Goal: Task Accomplishment & Management: Use online tool/utility

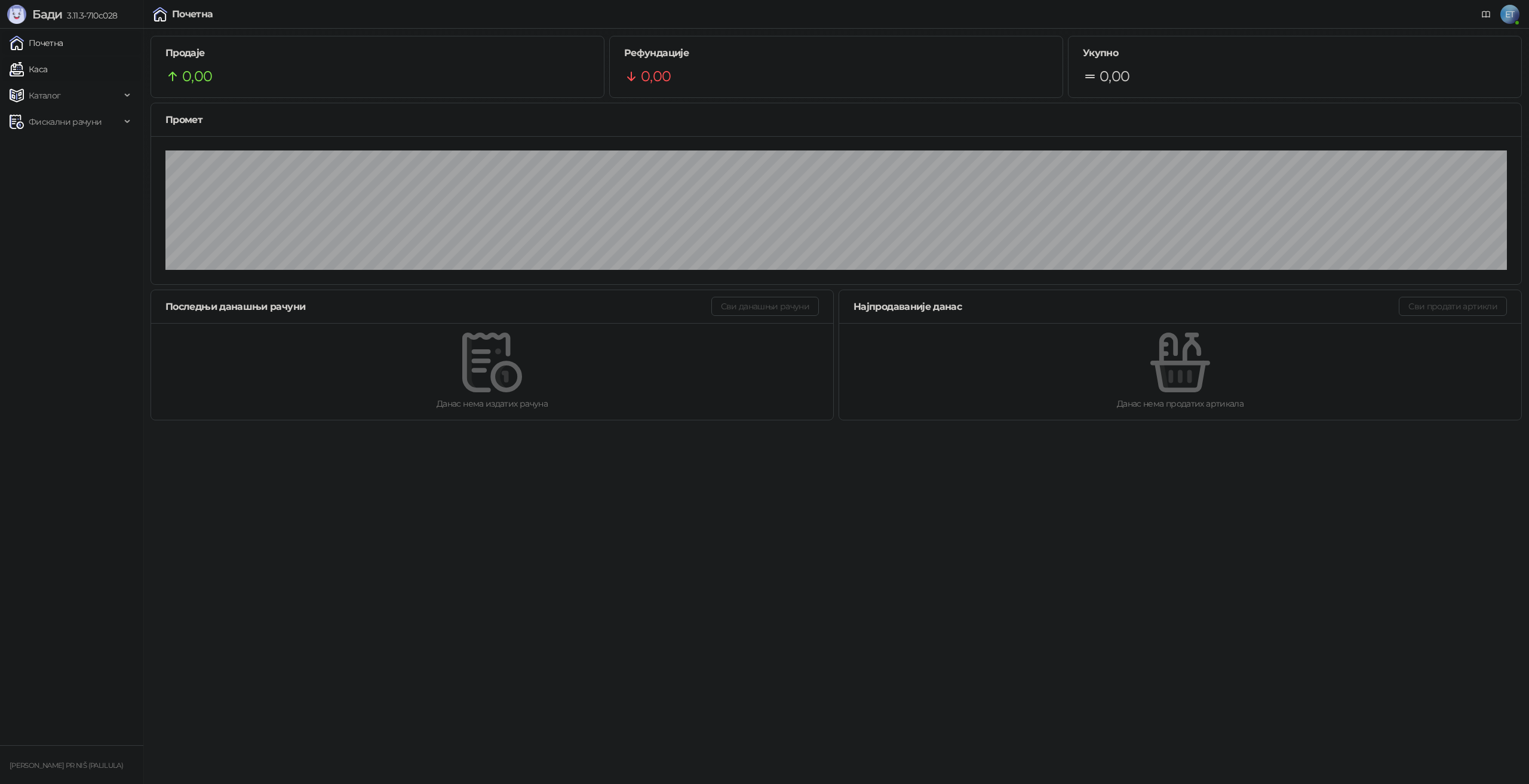
click at [47, 68] on link "Каса" at bounding box center [28, 69] width 38 height 24
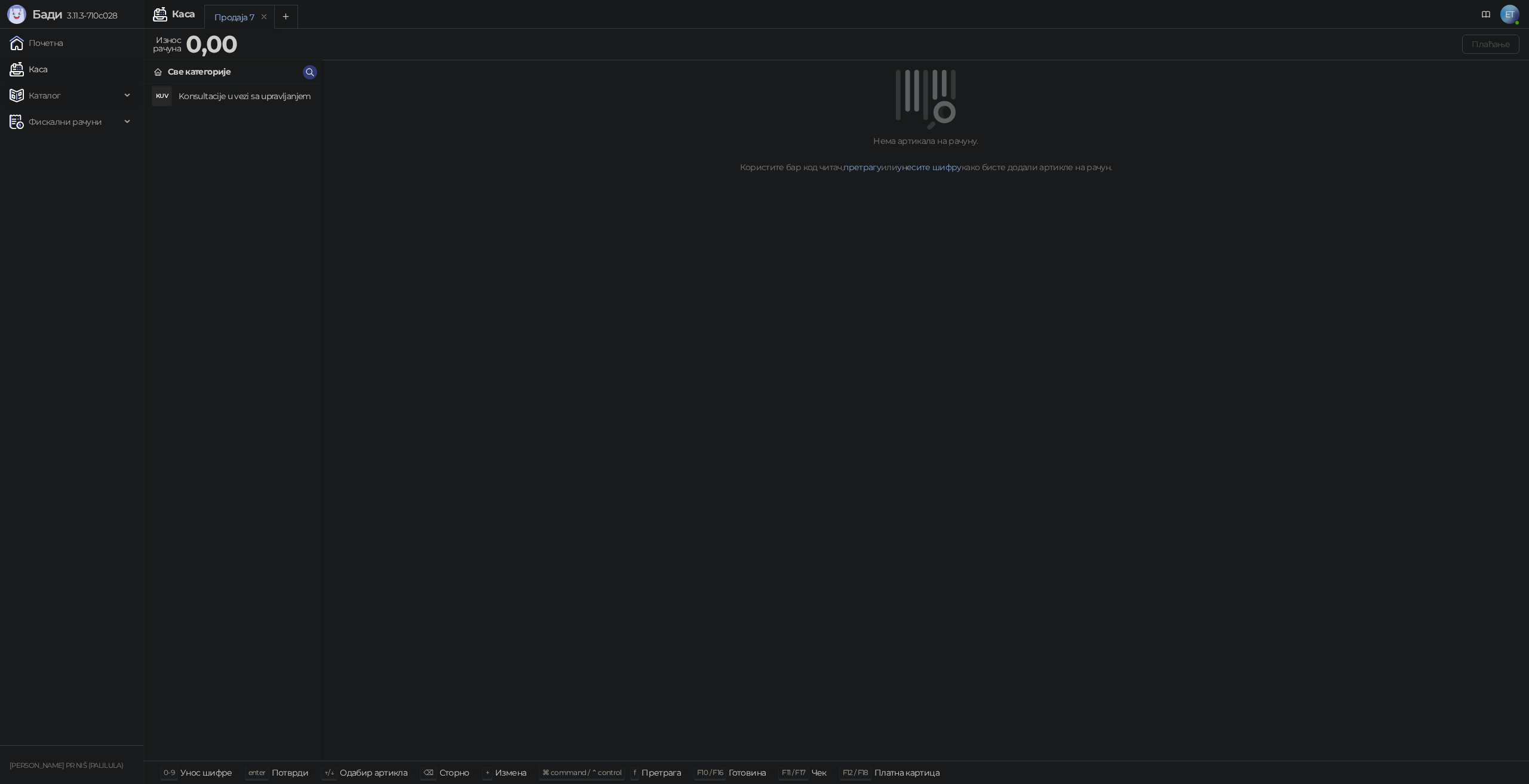
click at [81, 94] on span "Каталог" at bounding box center [65, 95] width 111 height 24
click at [56, 171] on link "Артикли" at bounding box center [42, 174] width 55 height 24
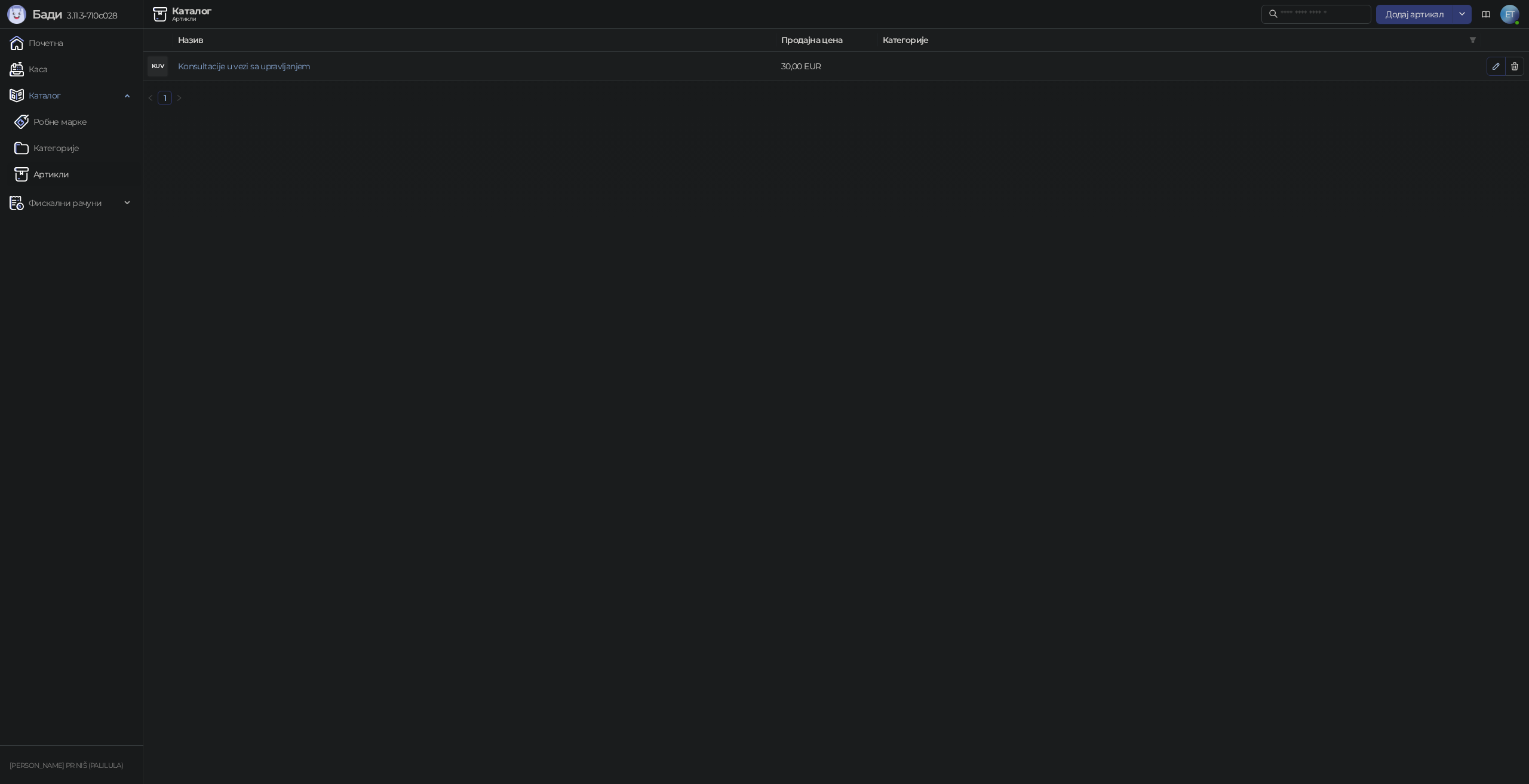
click at [1492, 66] on icon "button" at bounding box center [1495, 66] width 9 height 9
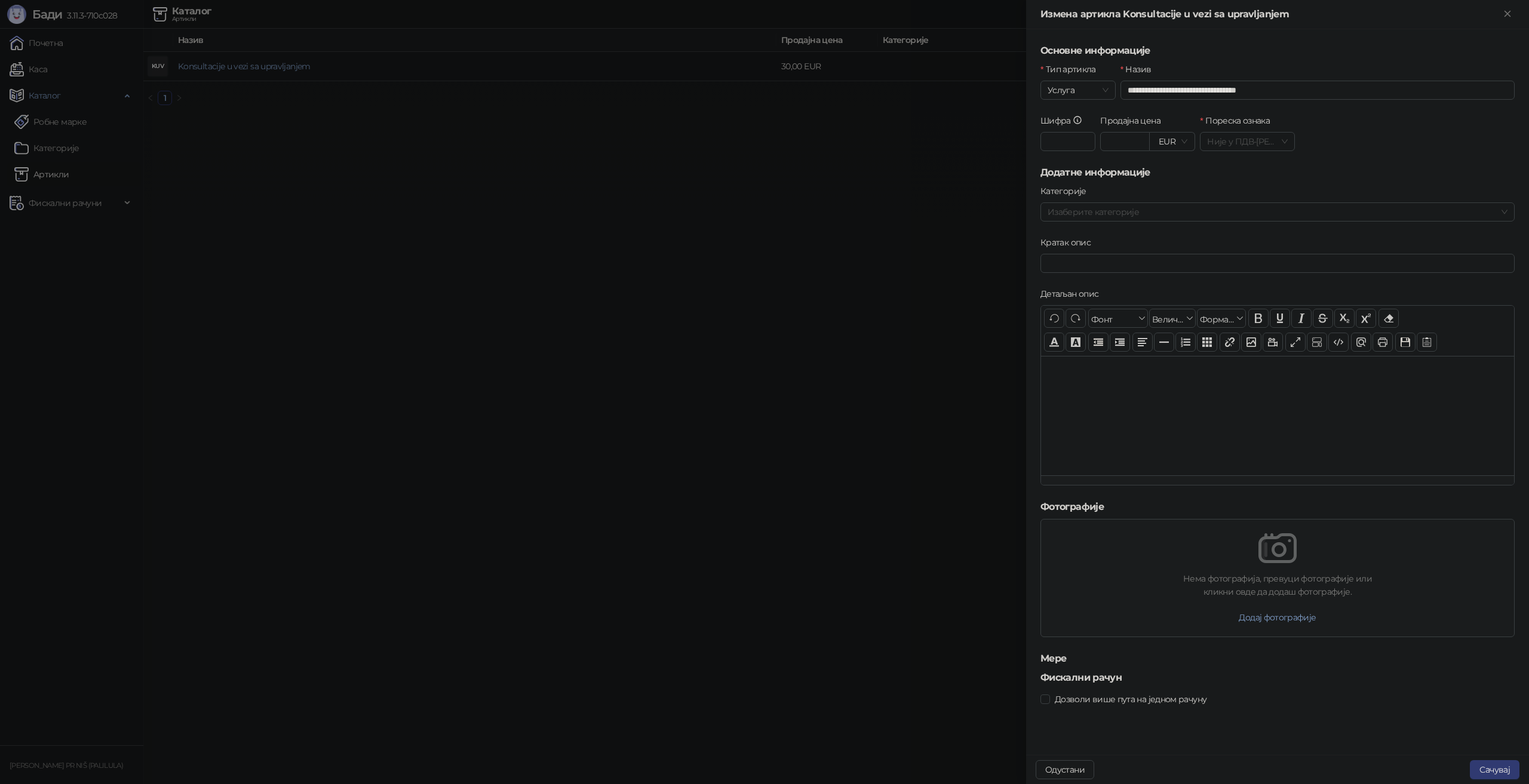
click at [1176, 142] on span "EUR" at bounding box center [1172, 142] width 30 height 18
click at [1171, 203] on div "USD - Američki Dolar" at bounding box center [1198, 203] width 79 height 13
click at [1509, 769] on button "Сачувај" at bounding box center [1494, 769] width 49 height 19
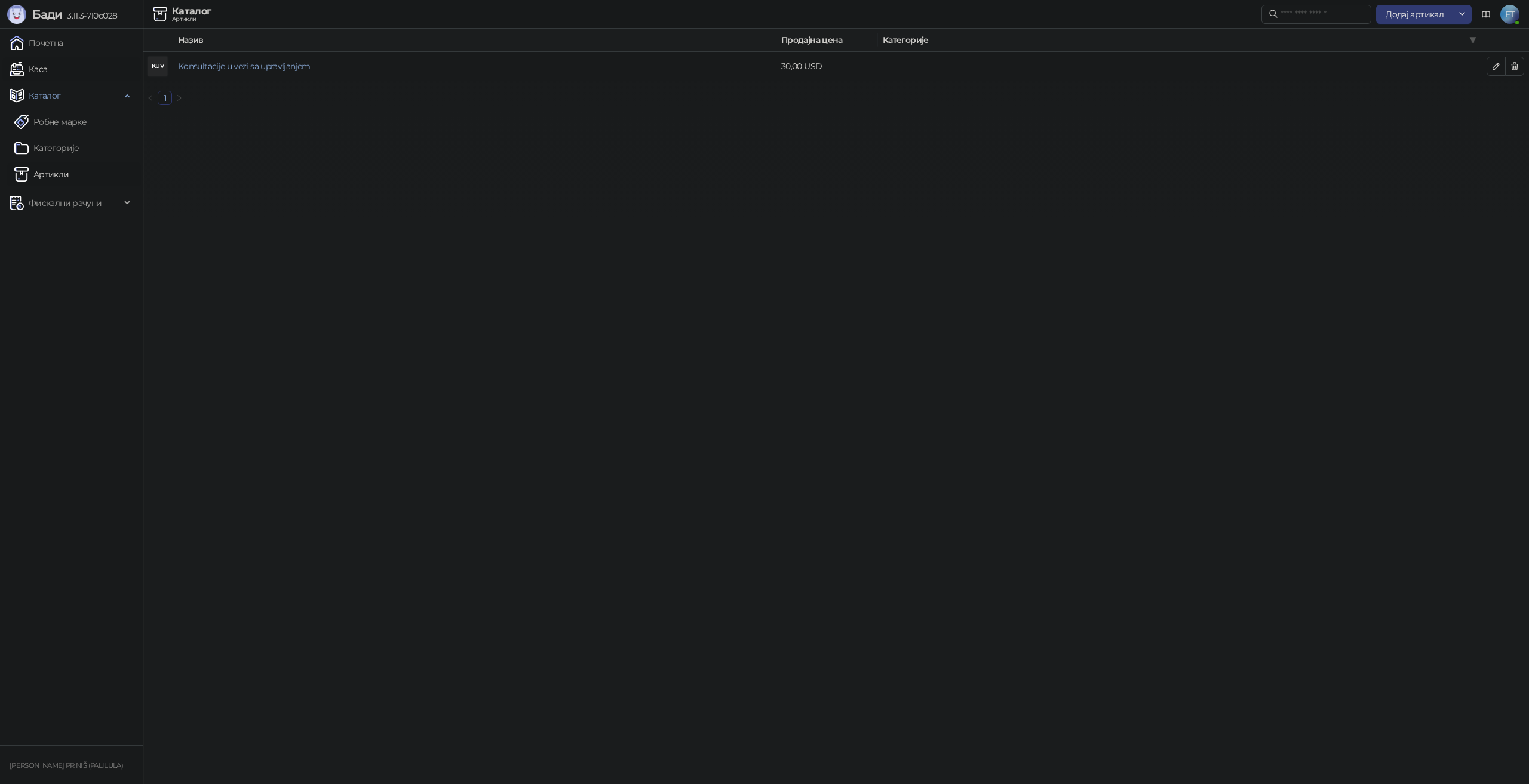
click at [47, 68] on link "Каса" at bounding box center [28, 69] width 38 height 24
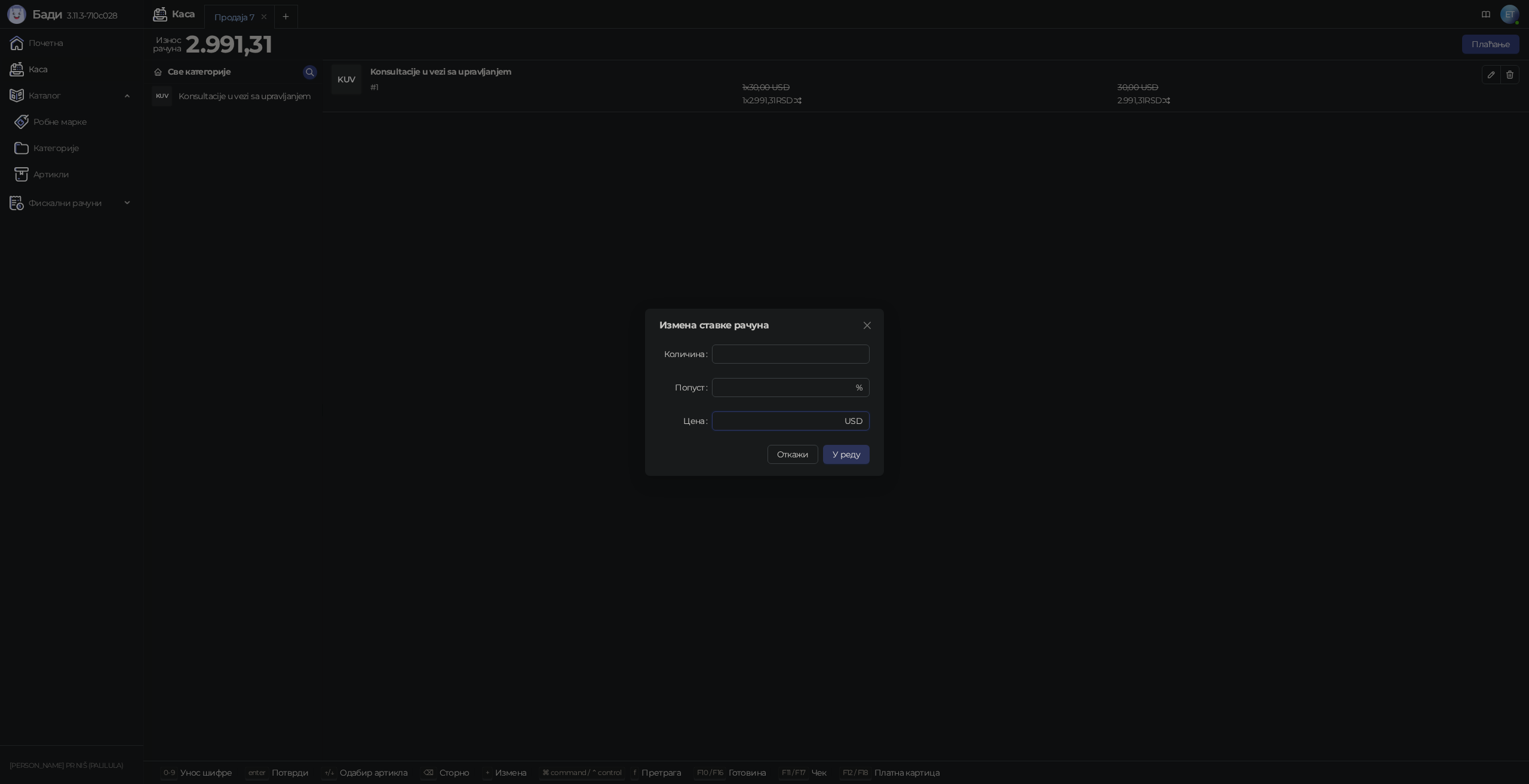
type input "***"
click at [840, 450] on span "У реду" at bounding box center [846, 454] width 27 height 11
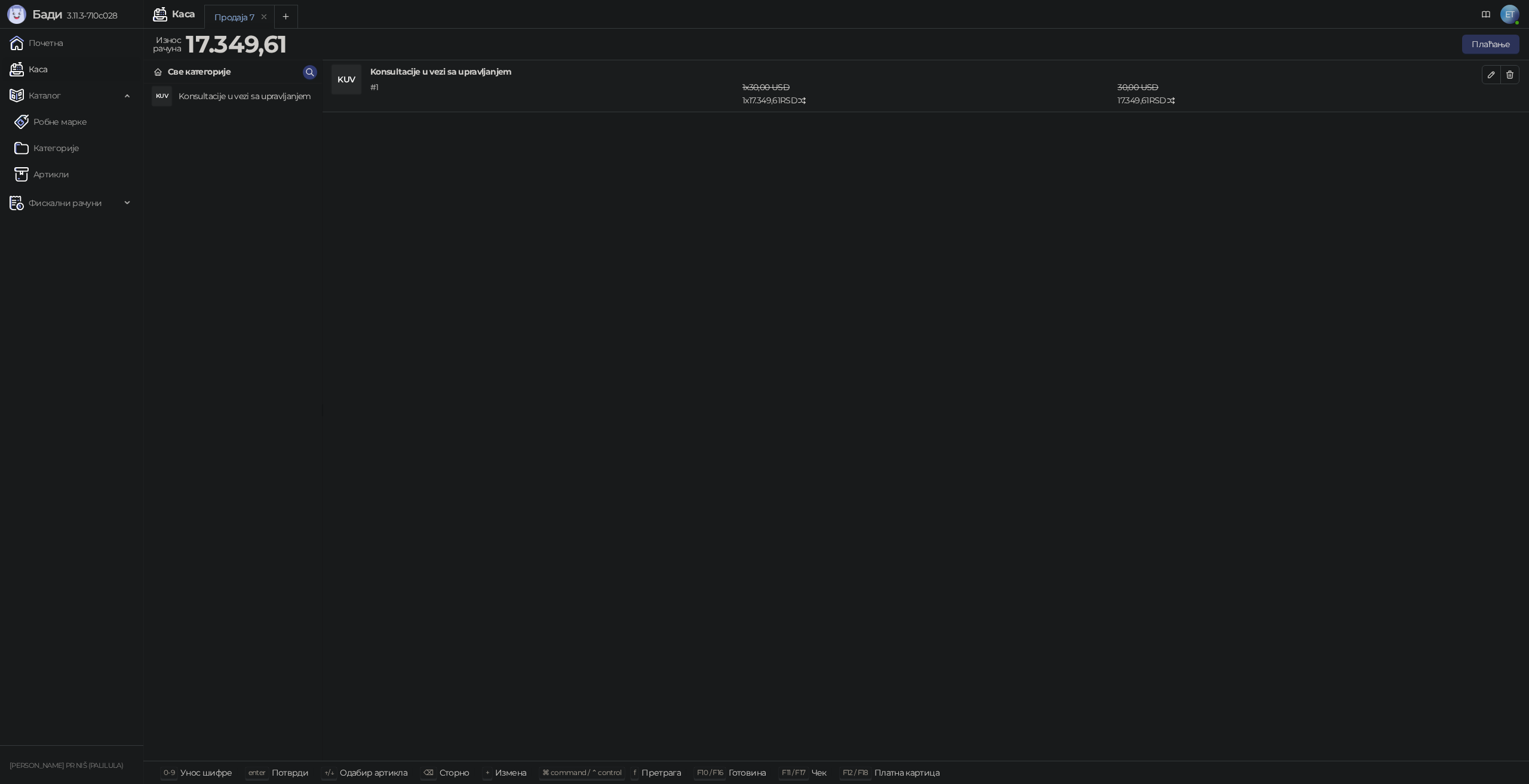
click at [1495, 44] on button "Плаћање" at bounding box center [1490, 44] width 58 height 19
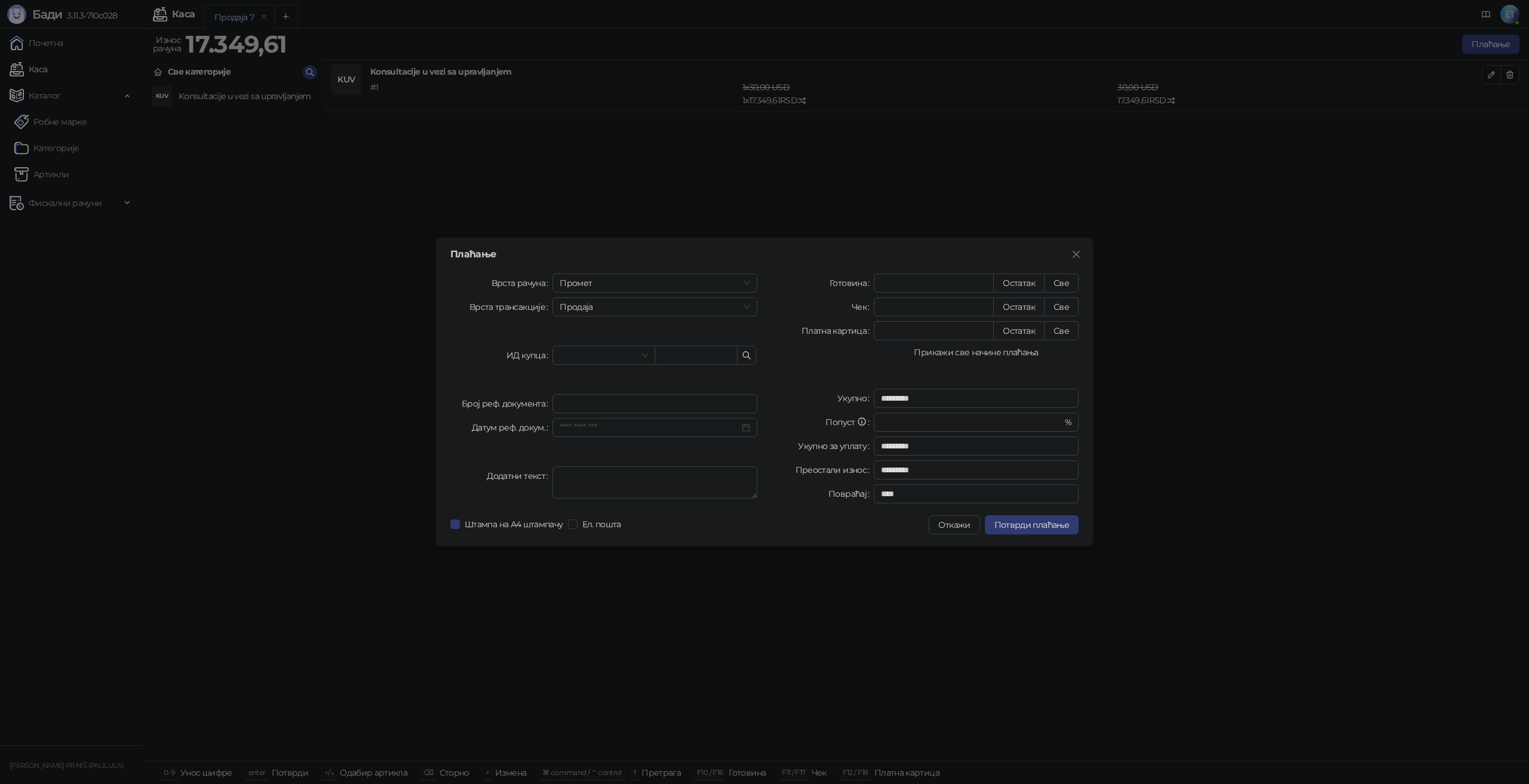
click at [966, 354] on button "Прикажи све начине плаћања" at bounding box center [976, 352] width 205 height 15
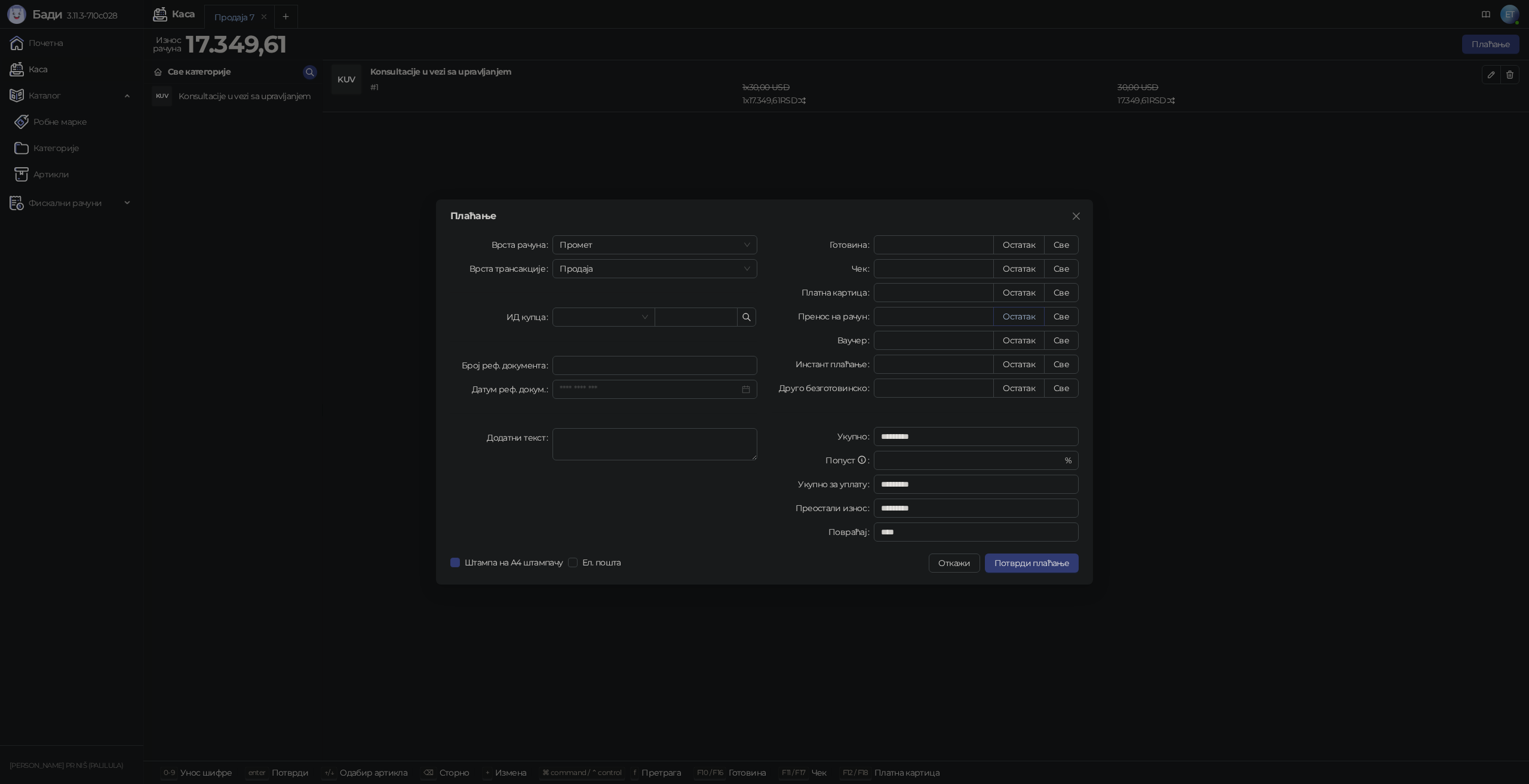
click at [1018, 318] on button "Остатак" at bounding box center [1018, 317] width 51 height 19
type input "********"
type input "****"
click at [998, 560] on span "Потврди плаћање" at bounding box center [1032, 563] width 75 height 11
